Goal: Information Seeking & Learning: Learn about a topic

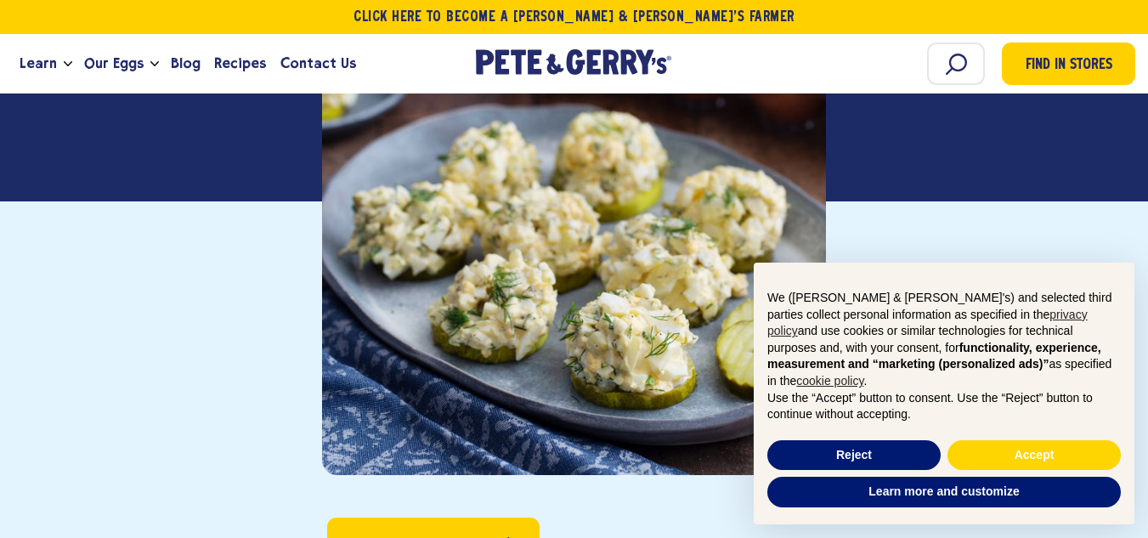
scroll to position [510, 0]
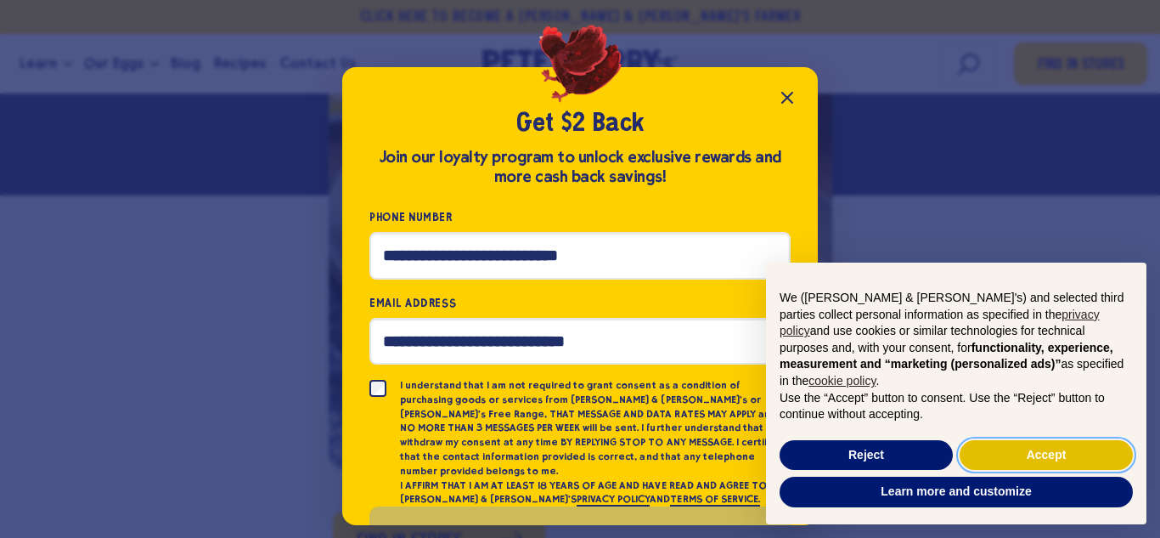
click at [991, 454] on button "Accept" at bounding box center [1046, 455] width 173 height 31
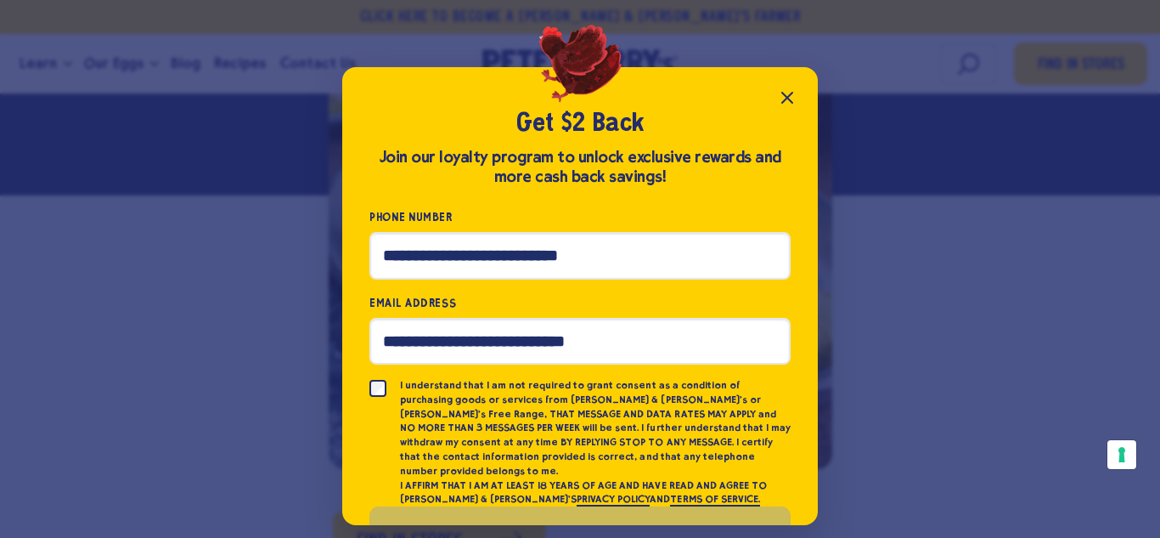
click at [788, 97] on icon "Close popup" at bounding box center [787, 98] width 10 height 10
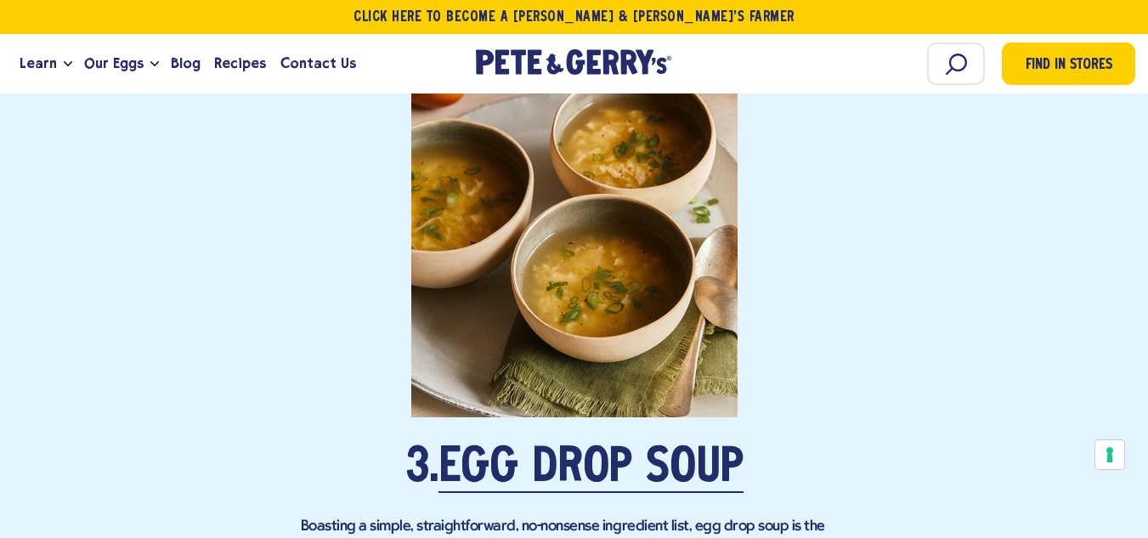
scroll to position [2973, 0]
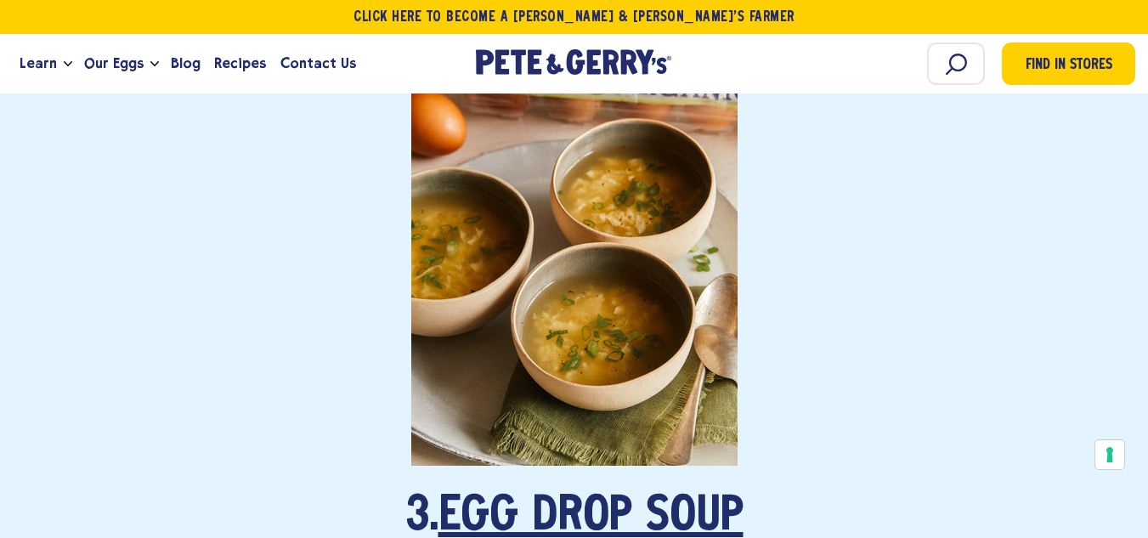
click at [596, 502] on link "Egg Drop Soup" at bounding box center [590, 518] width 305 height 48
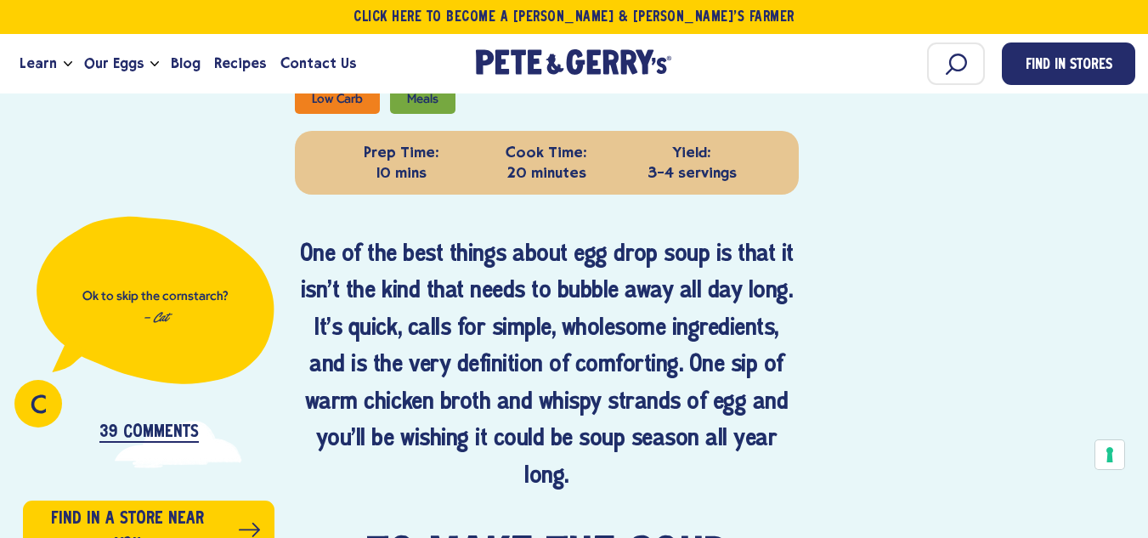
scroll to position [255, 0]
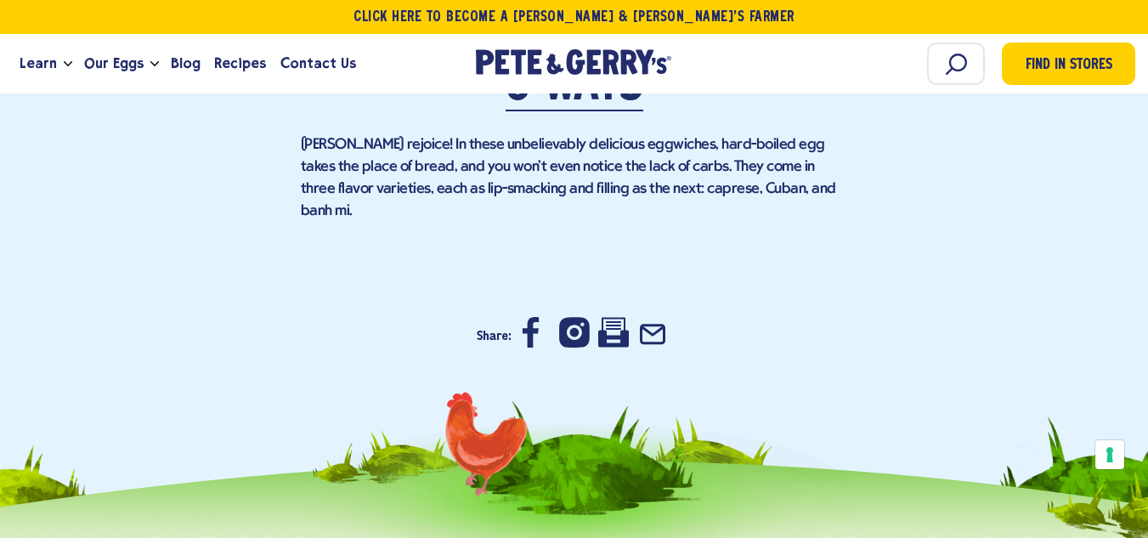
scroll to position [11382, 0]
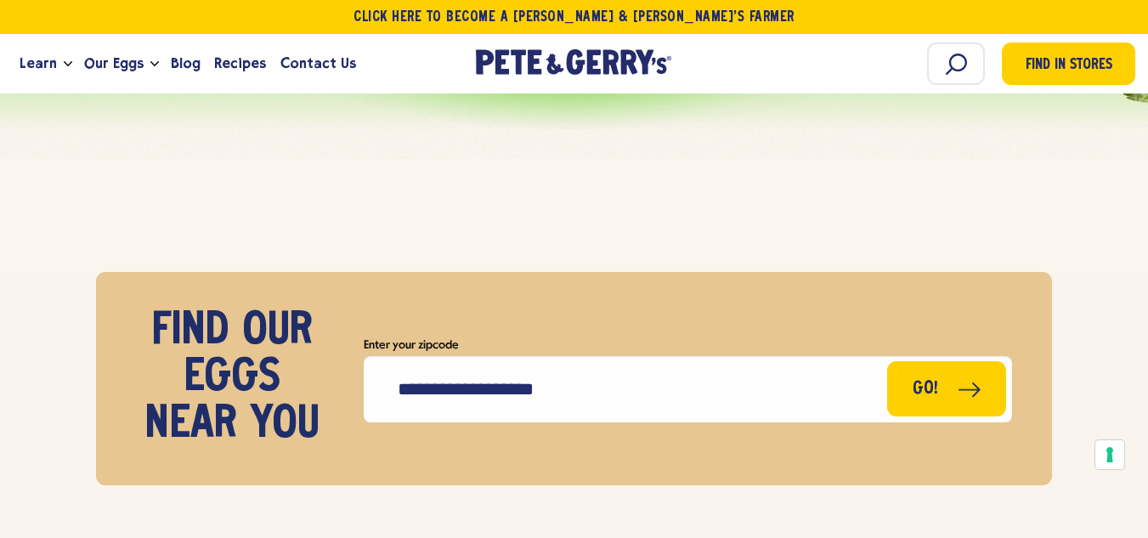
click at [180, 155] on div "Recommended stories" at bounding box center [574, 214] width 1148 height 119
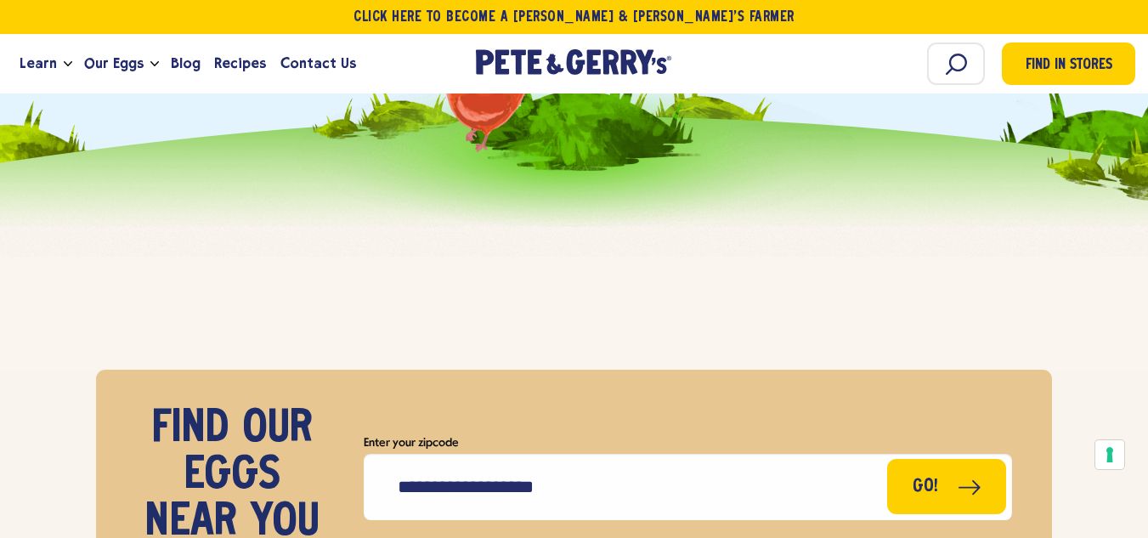
scroll to position [11213, 0]
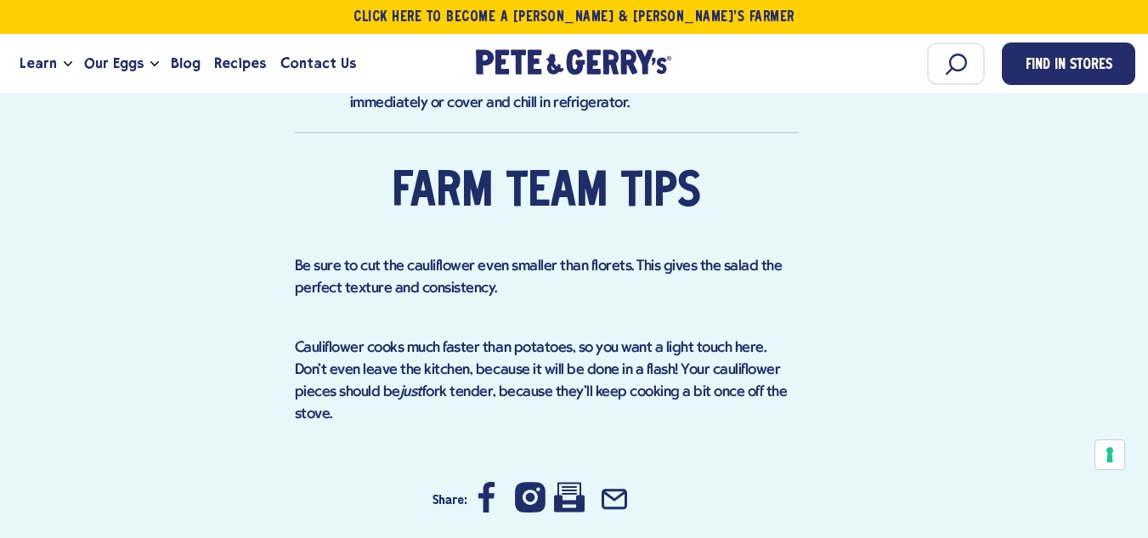
scroll to position [1614, 0]
